Goal: Transaction & Acquisition: Purchase product/service

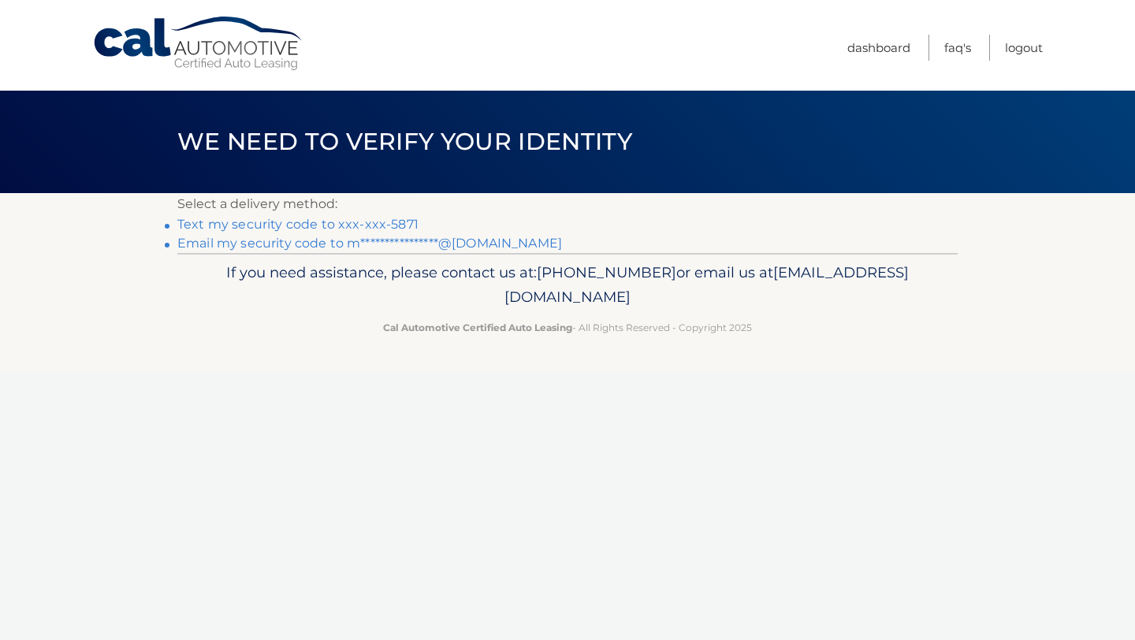
click at [392, 226] on link "Text my security code to xxx-xxx-5871" at bounding box center [297, 224] width 241 height 15
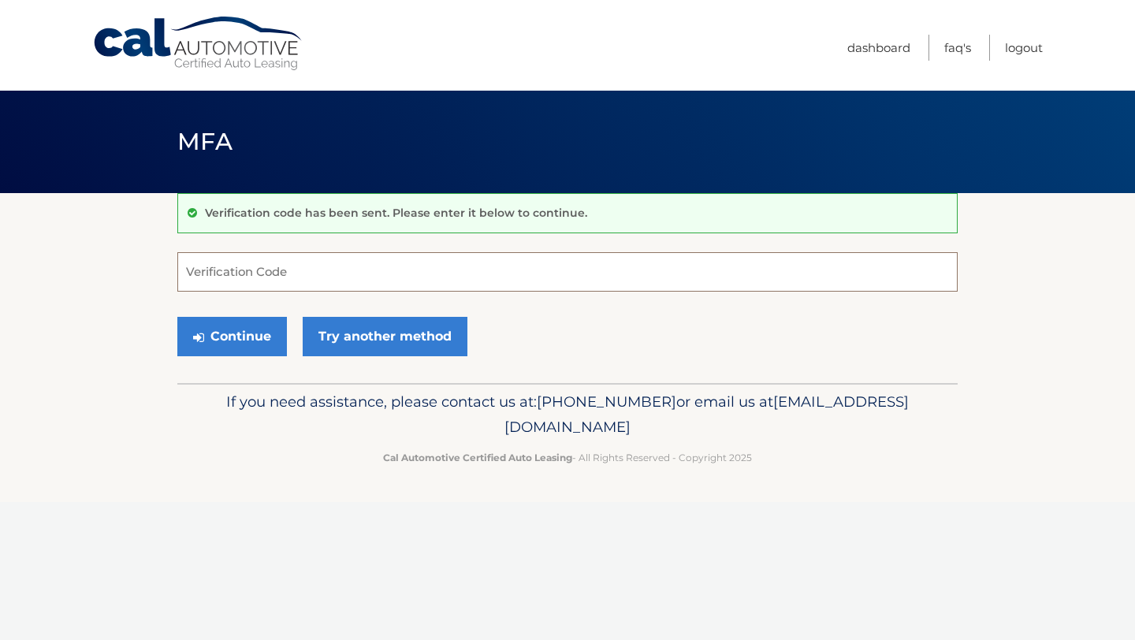
click at [363, 262] on input "Verification Code" at bounding box center [567, 271] width 780 height 39
type input "391016"
click at [247, 335] on button "Continue" at bounding box center [232, 336] width 110 height 39
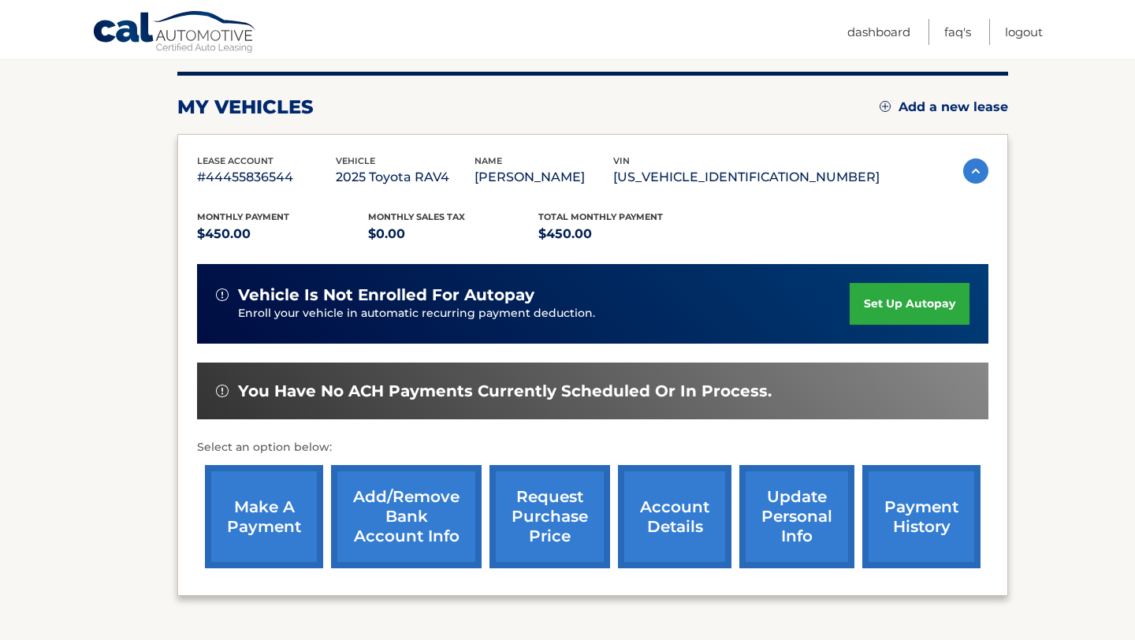
scroll to position [196, 0]
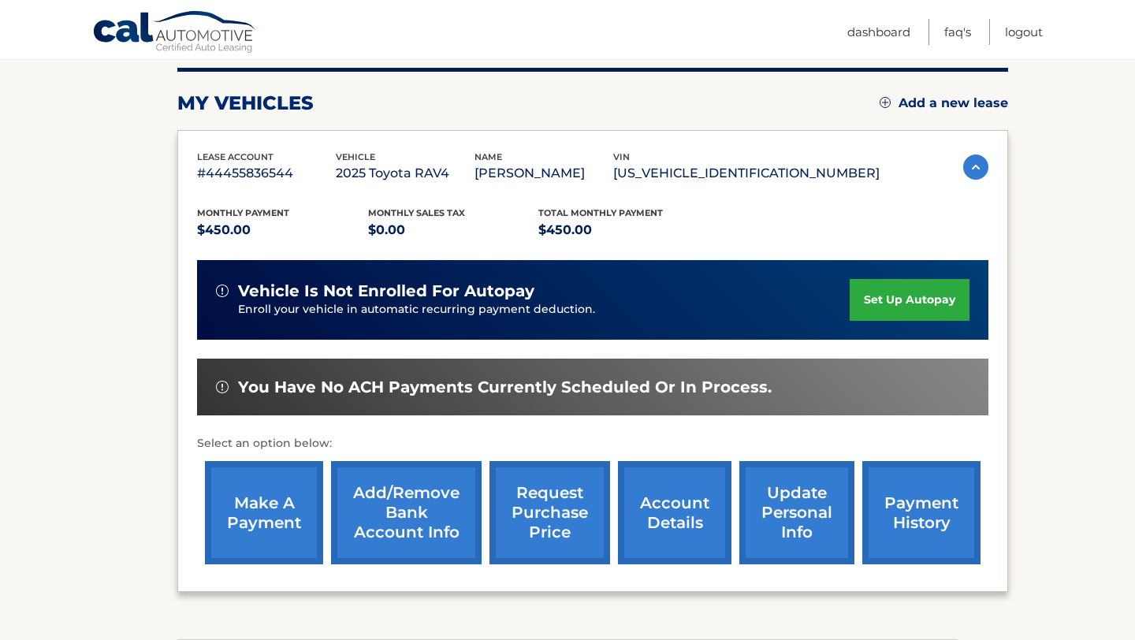
click at [973, 163] on img at bounding box center [975, 166] width 25 height 25
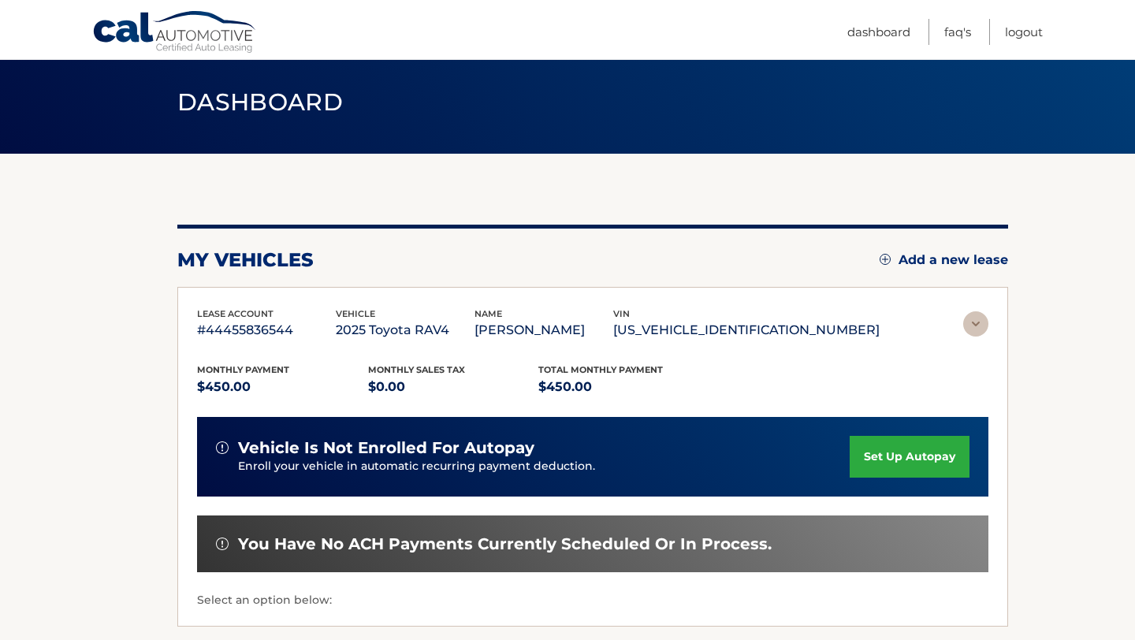
scroll to position [0, 0]
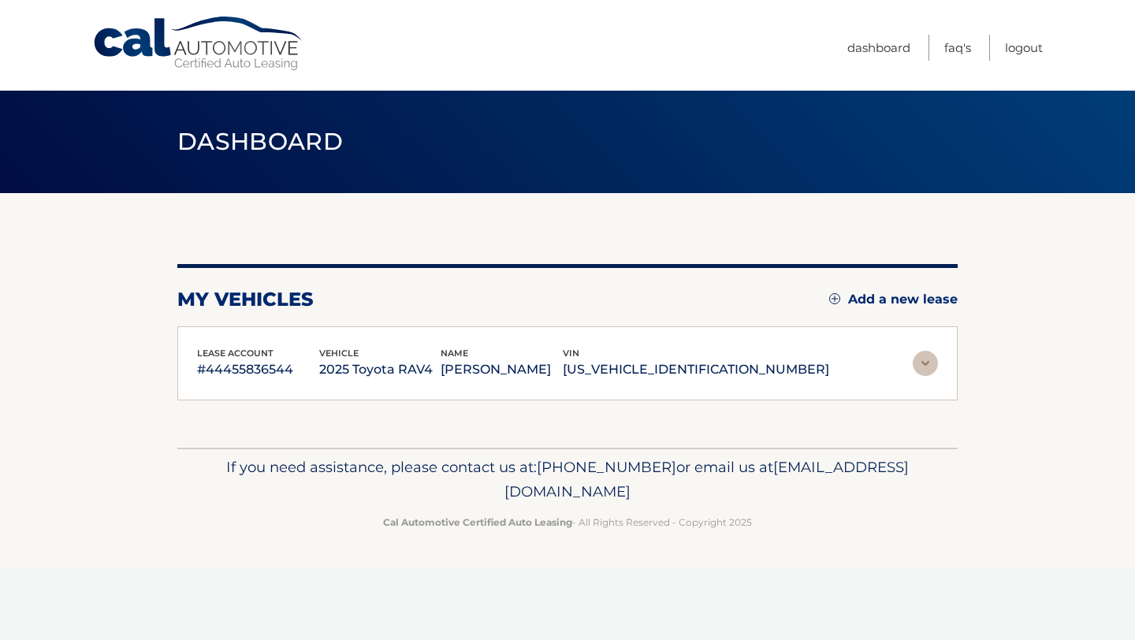
click at [932, 371] on img at bounding box center [925, 363] width 25 height 25
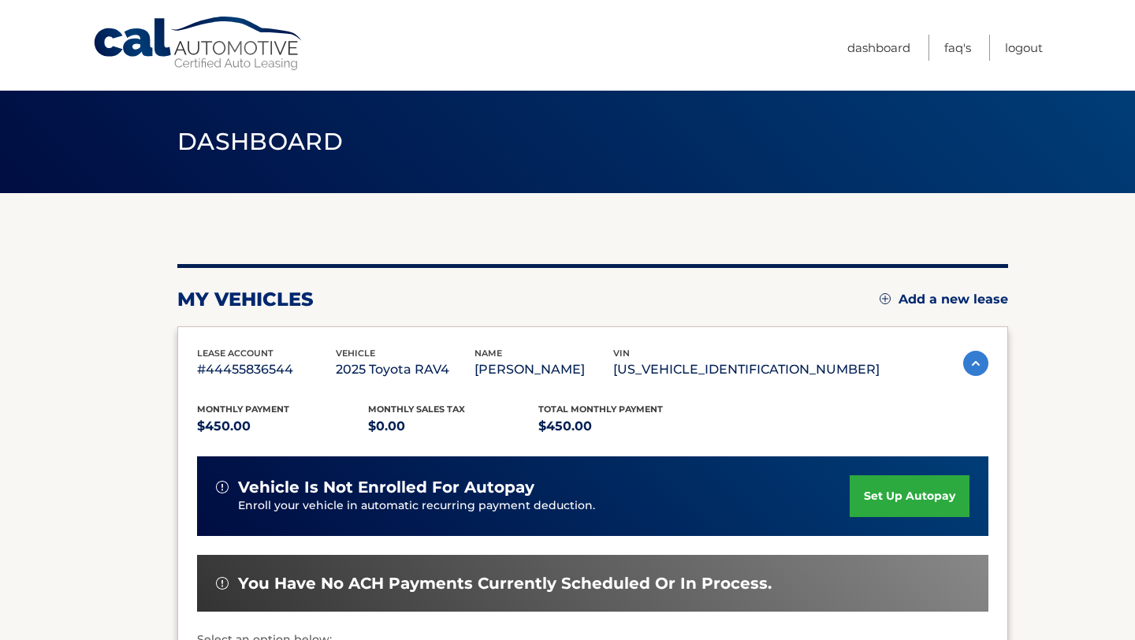
scroll to position [314, 0]
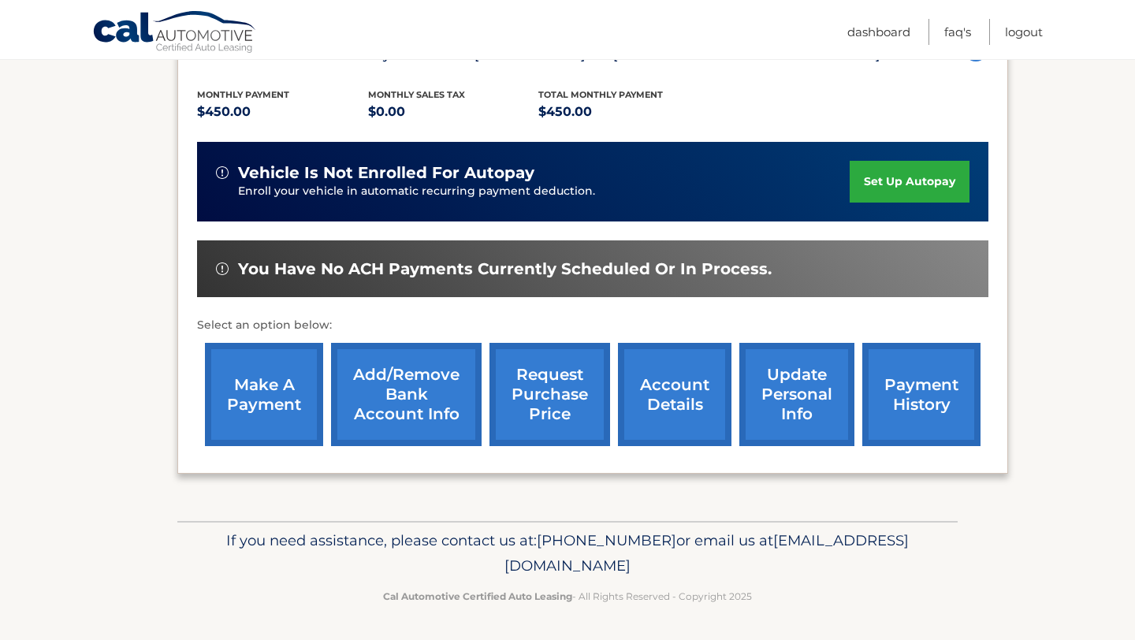
click at [258, 374] on link "make a payment" at bounding box center [264, 394] width 118 height 103
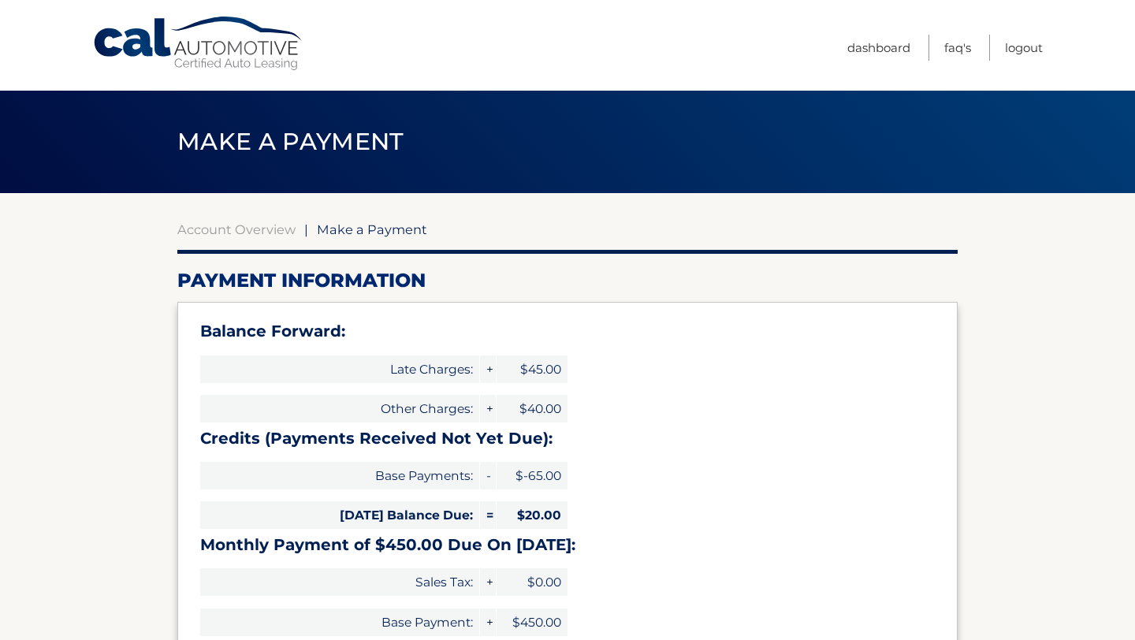
select select "Nzg4NjdjOGEtZDAyNi00Y2M3LTlkZjYtNDA1MmU2ZWFiYzNm"
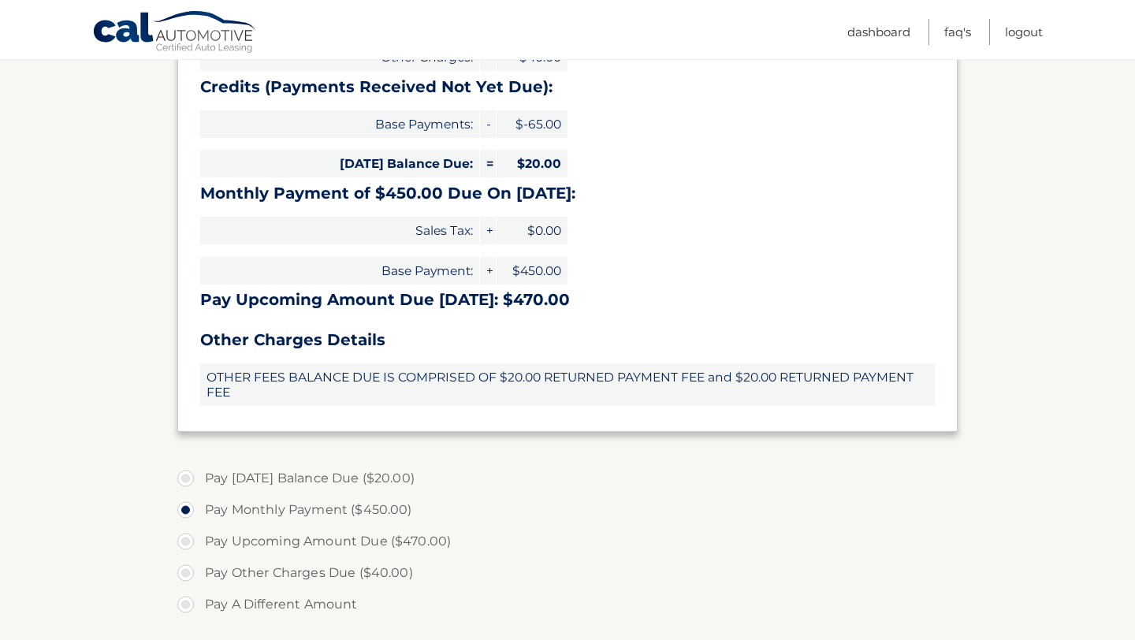
scroll to position [455, 0]
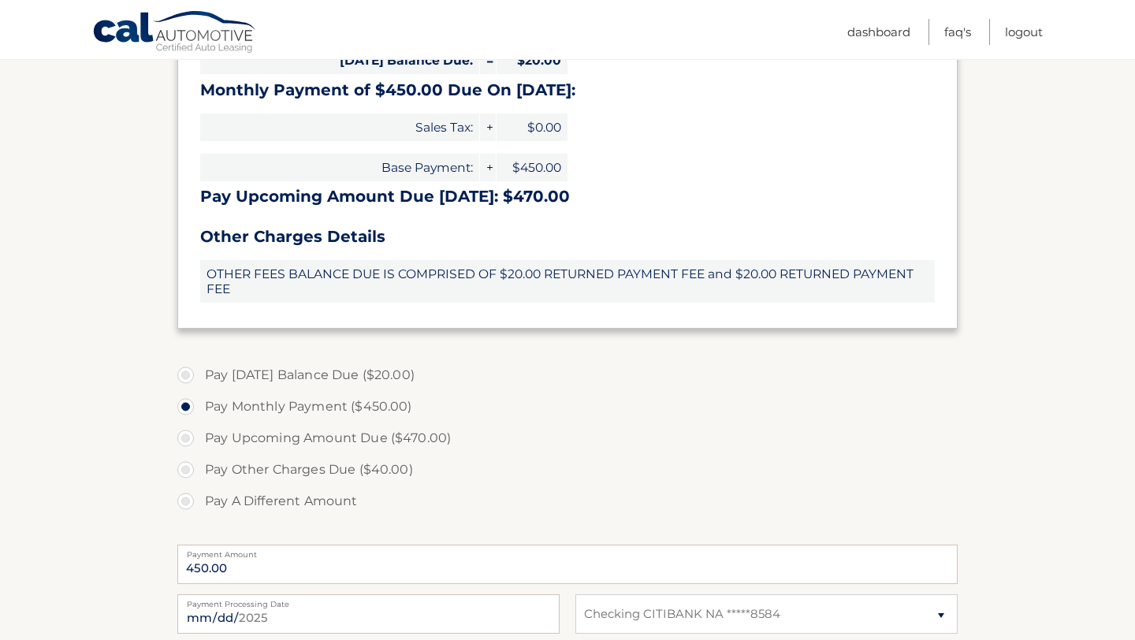
click at [334, 381] on label "Pay Today's Balance Due ($20.00)" at bounding box center [567, 375] width 780 height 32
click at [199, 381] on input "Pay Today's Balance Due ($20.00)" at bounding box center [192, 371] width 16 height 25
radio input "true"
type input "20.00"
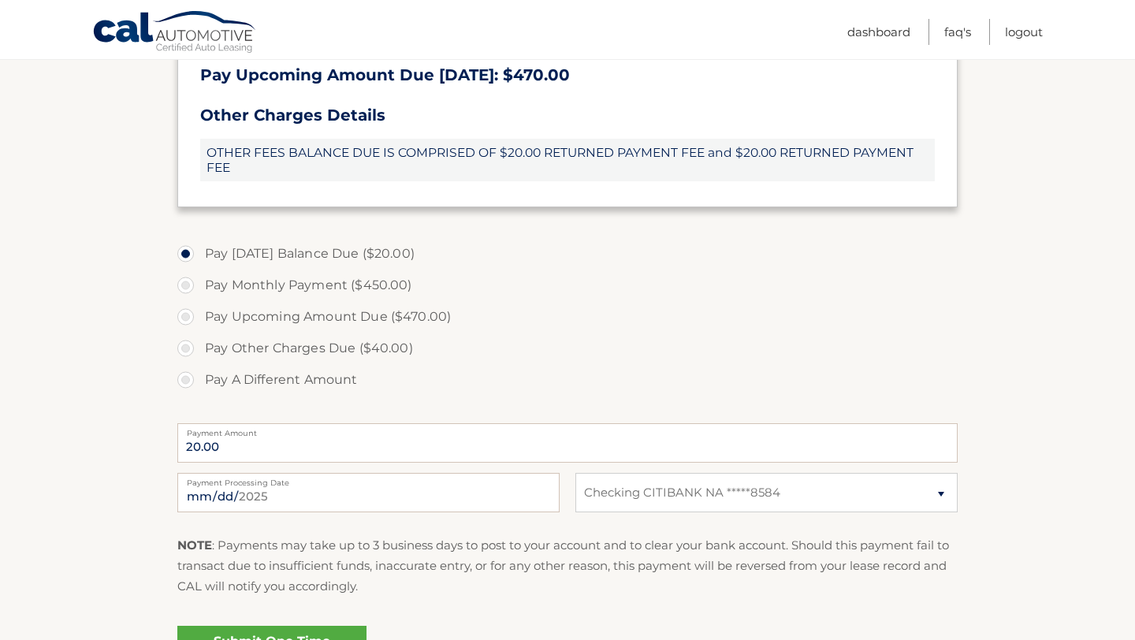
scroll to position [653, 0]
